Goal: Find specific page/section: Find specific page/section

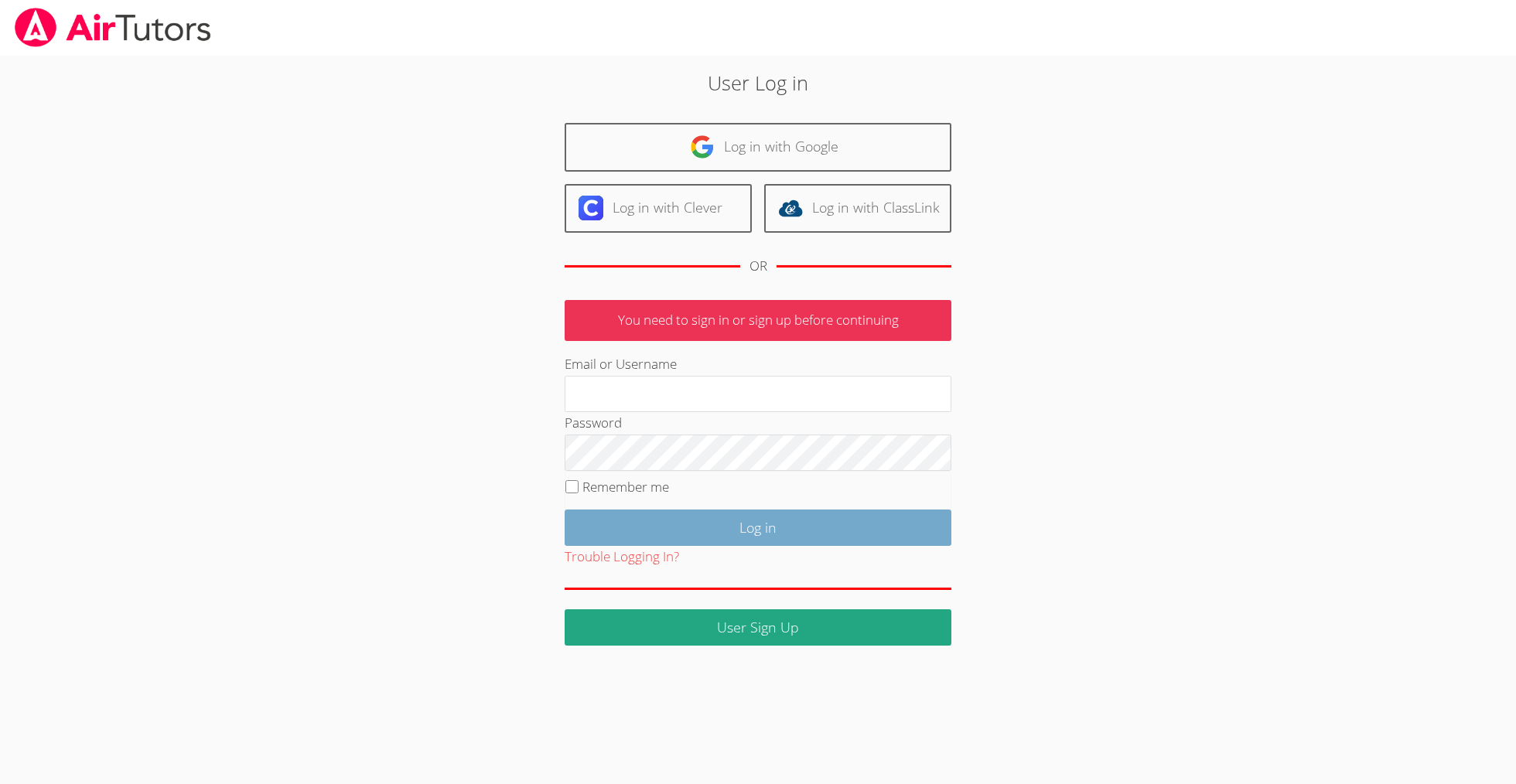
type input "[EMAIL_ADDRESS][DOMAIN_NAME]"
click at [744, 546] on input "Log in" at bounding box center [758, 528] width 387 height 36
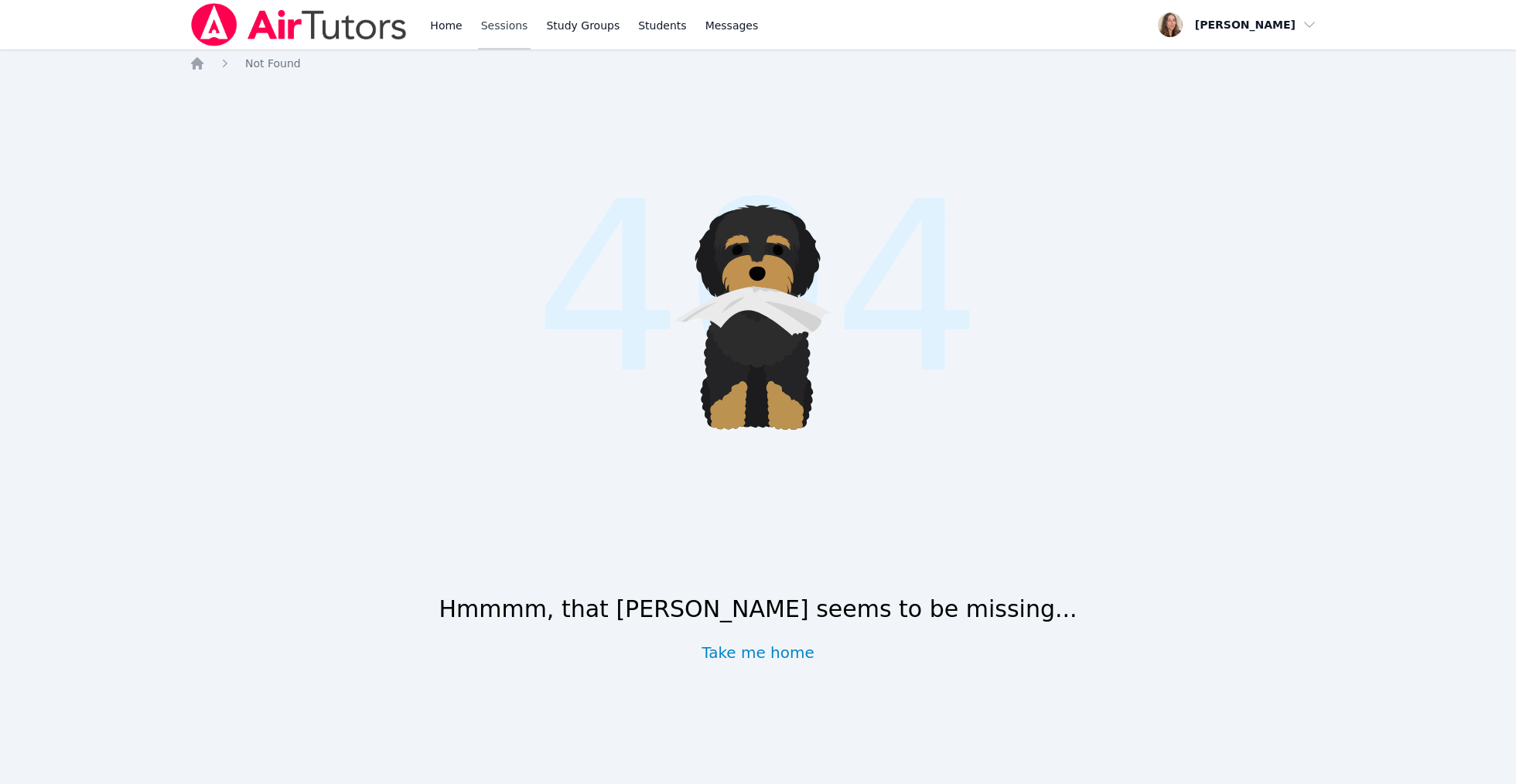
click at [531, 37] on link "Sessions" at bounding box center [505, 25] width 54 height 50
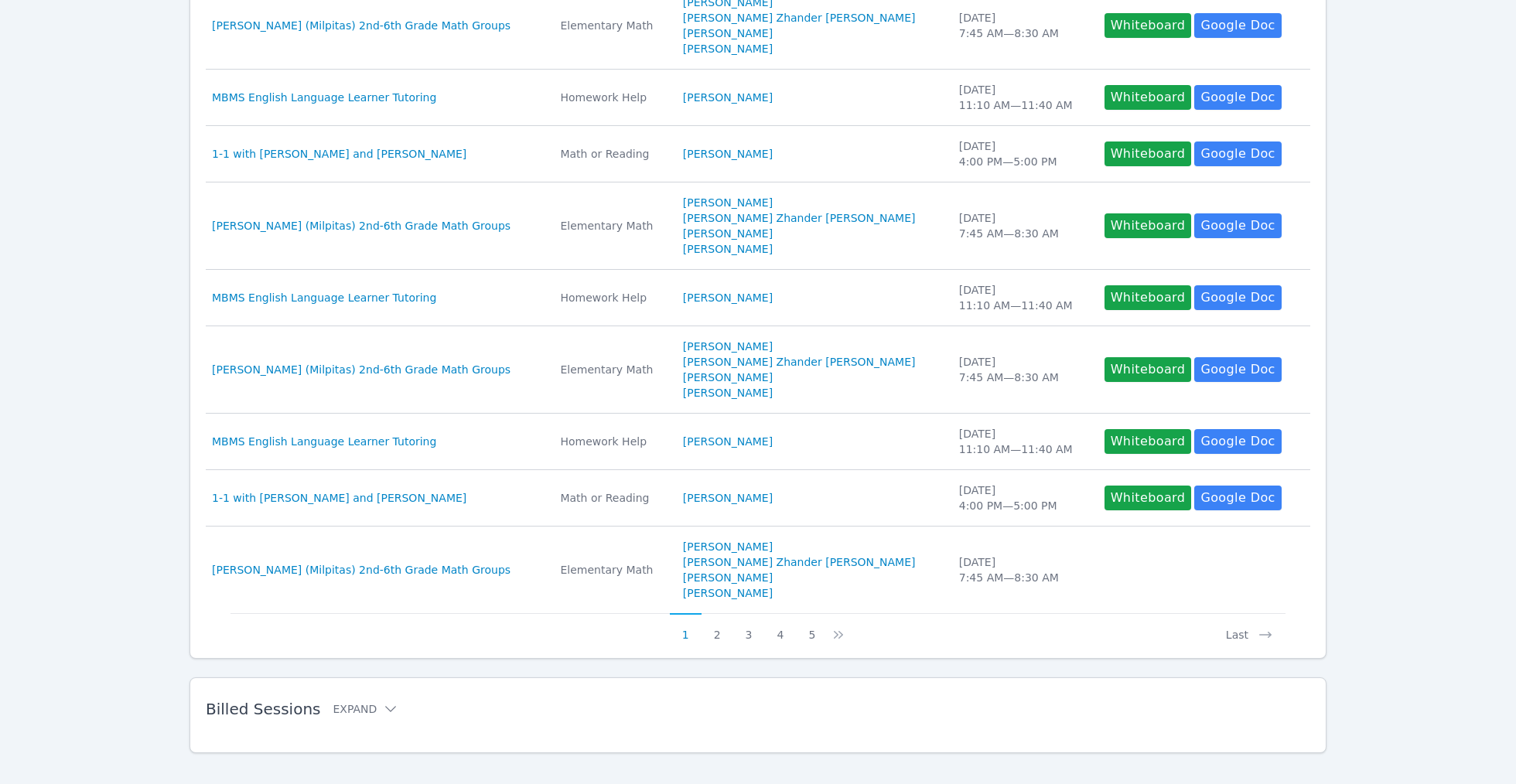
scroll to position [503, 0]
